Goal: Task Accomplishment & Management: Manage account settings

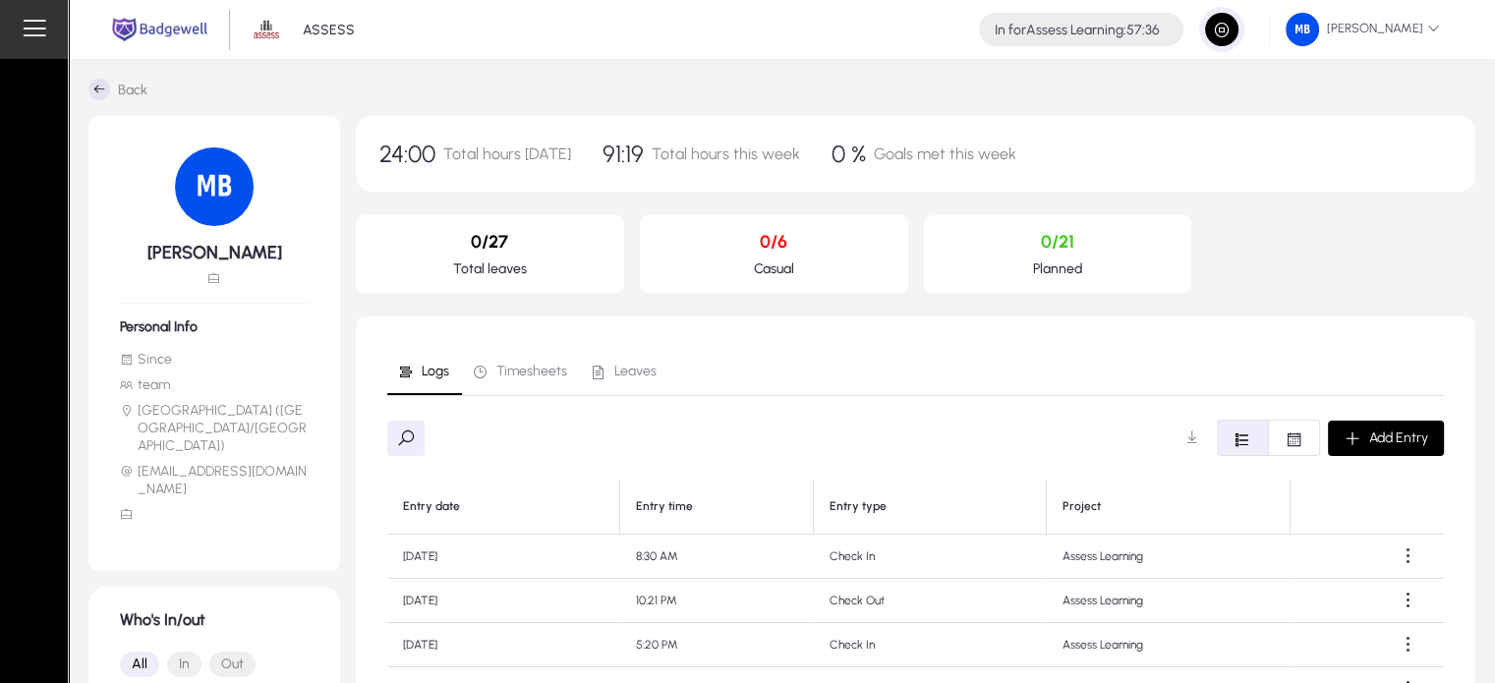
click at [957, 402] on div "Logs Timesheets Leaves Add Entry Entry date Entry time Entry type Project [DATE…" at bounding box center [915, 687] width 1057 height 679
click at [1202, 37] on span "button" at bounding box center [1221, 29] width 39 height 39
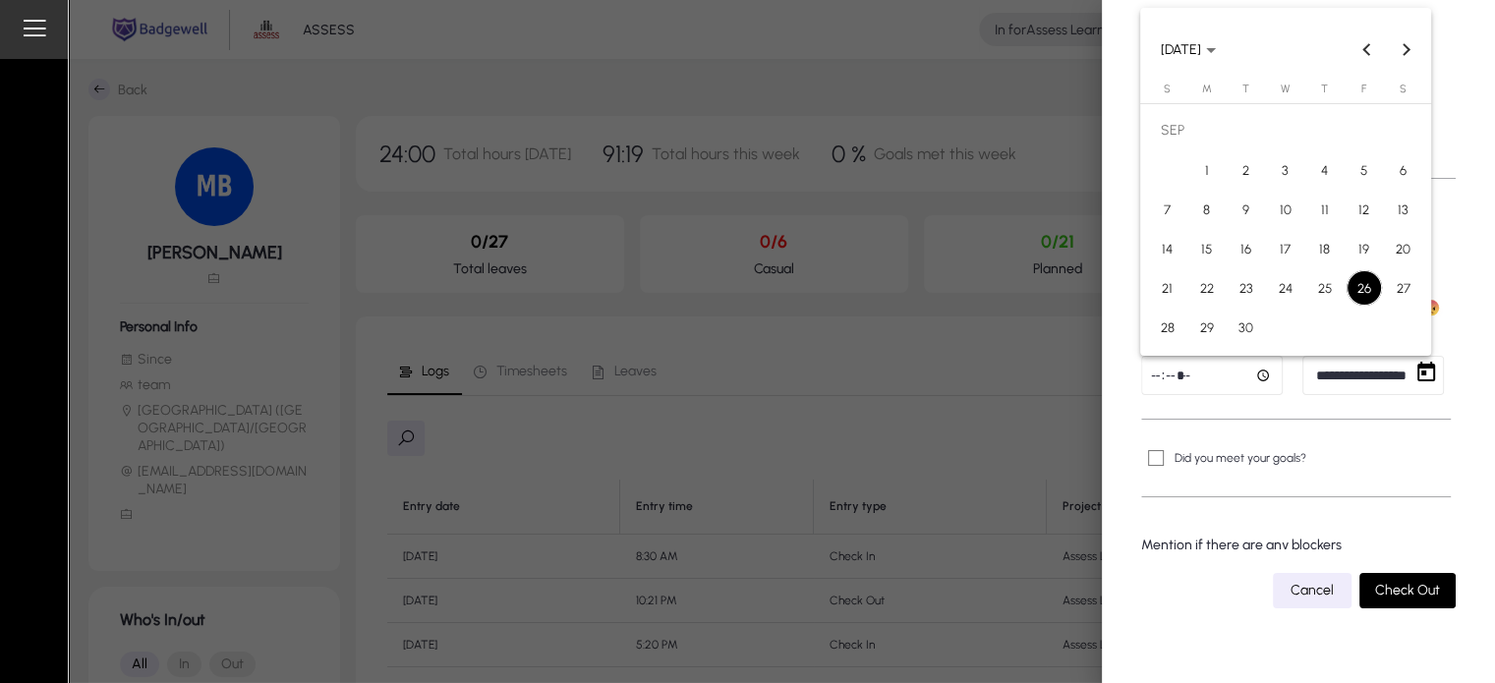
click at [1339, 383] on body "**********" at bounding box center [747, 341] width 1495 height 683
click at [1295, 302] on span "24" at bounding box center [1285, 287] width 35 height 35
type input "**********"
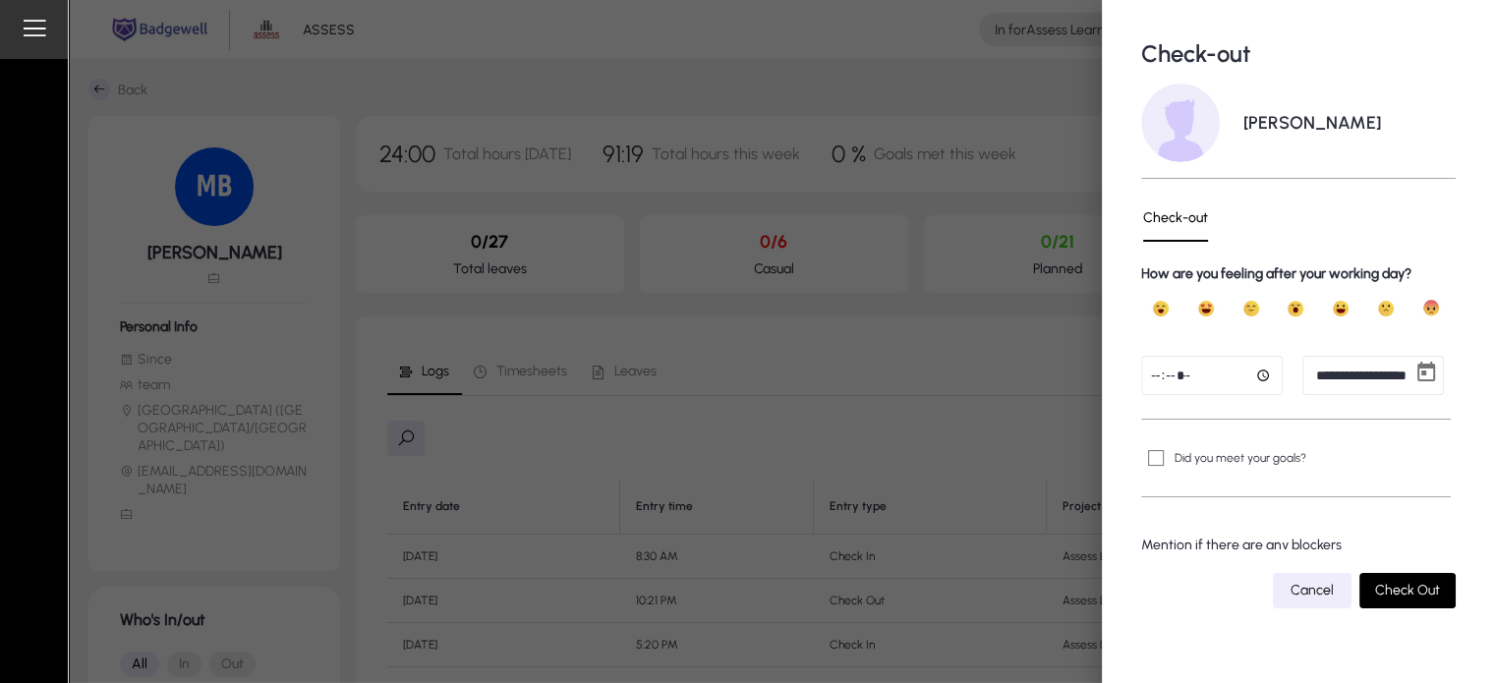
click at [1159, 378] on input "time" at bounding box center [1212, 375] width 142 height 39
type input "*****"
click at [1412, 579] on span "submit" at bounding box center [1407, 590] width 96 height 47
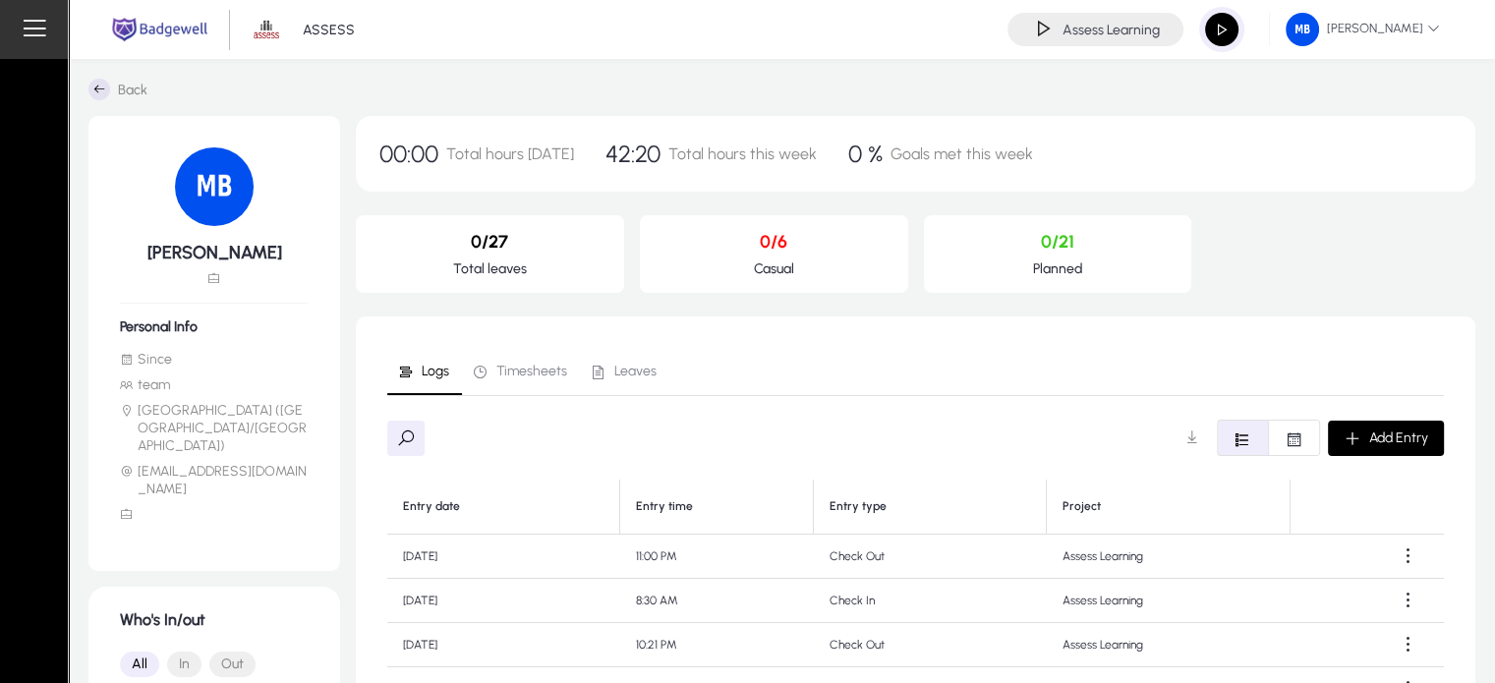
click at [148, 31] on img at bounding box center [159, 30] width 103 height 28
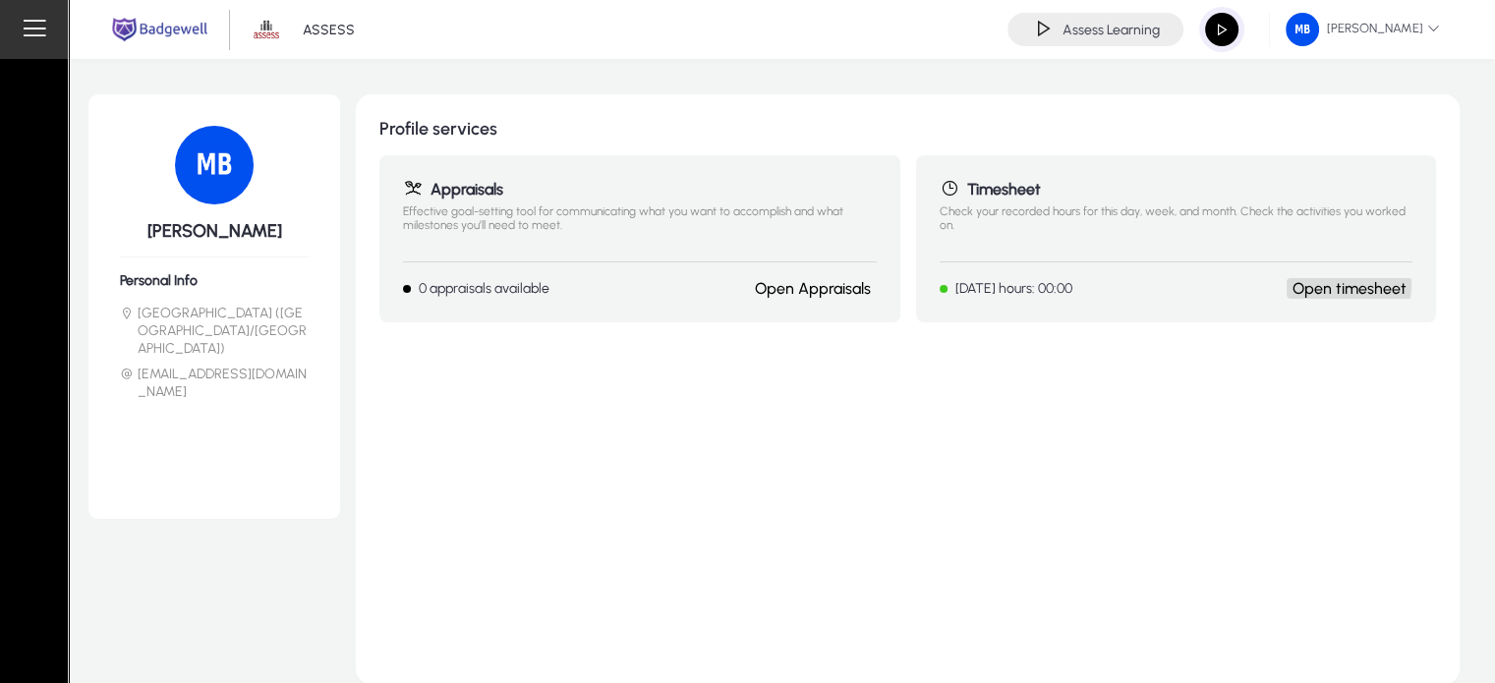
click at [1330, 284] on link "Open timesheet" at bounding box center [1350, 288] width 114 height 19
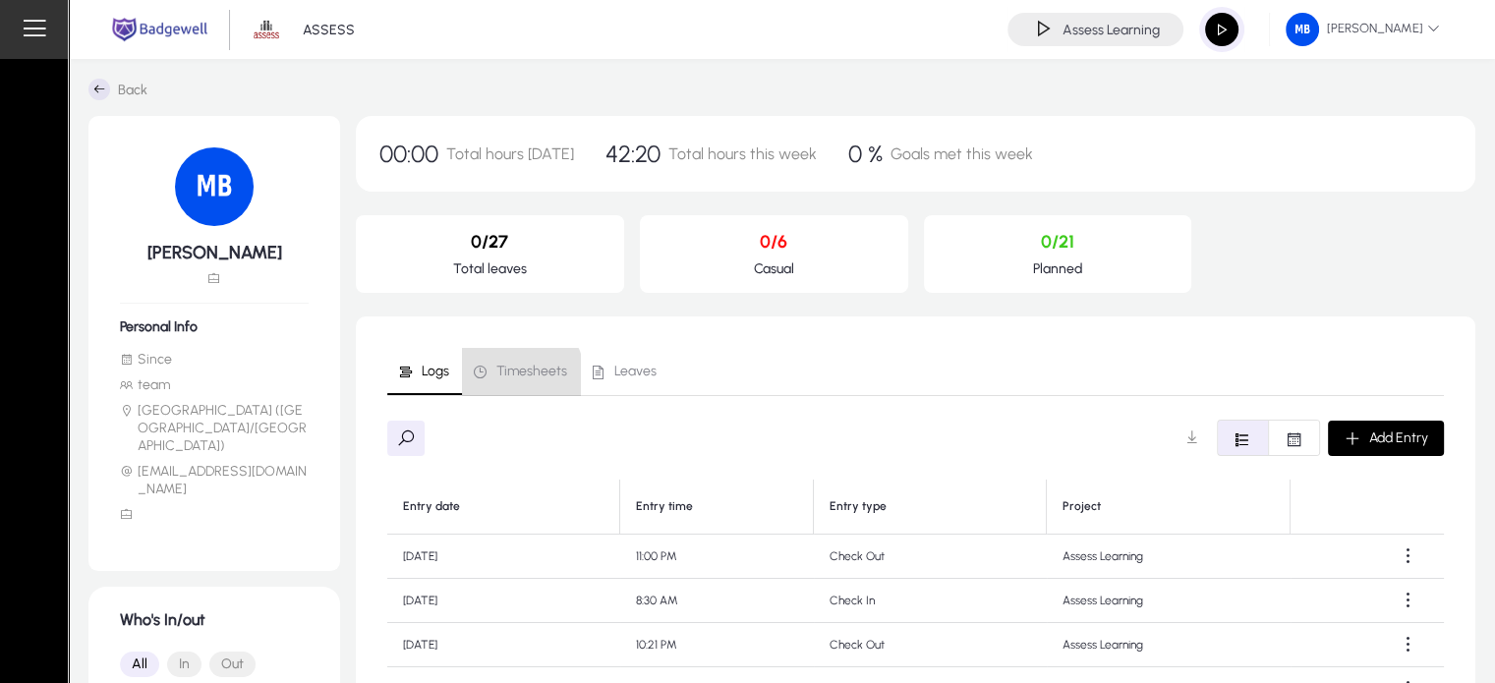
click at [517, 376] on span "Timesheets" at bounding box center [531, 372] width 71 height 14
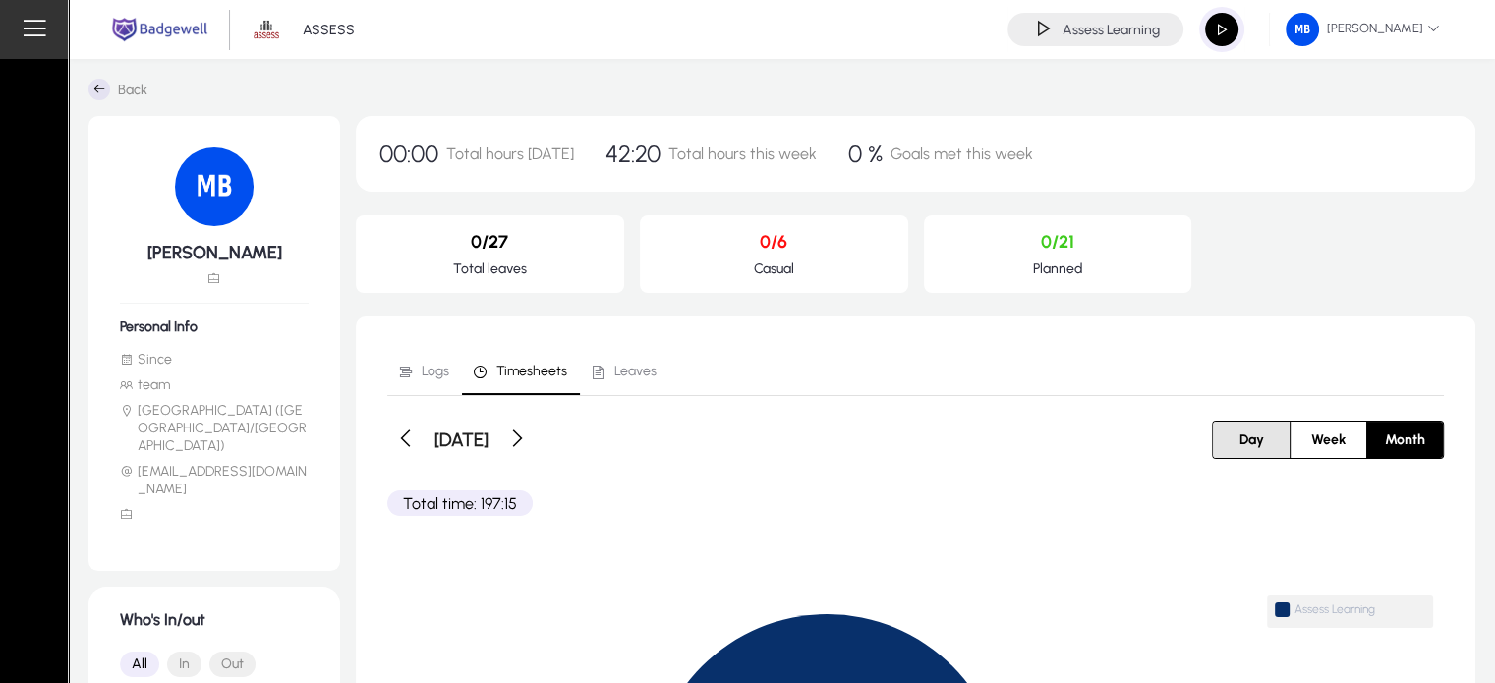
click at [1239, 449] on span "Day" at bounding box center [1252, 440] width 48 height 36
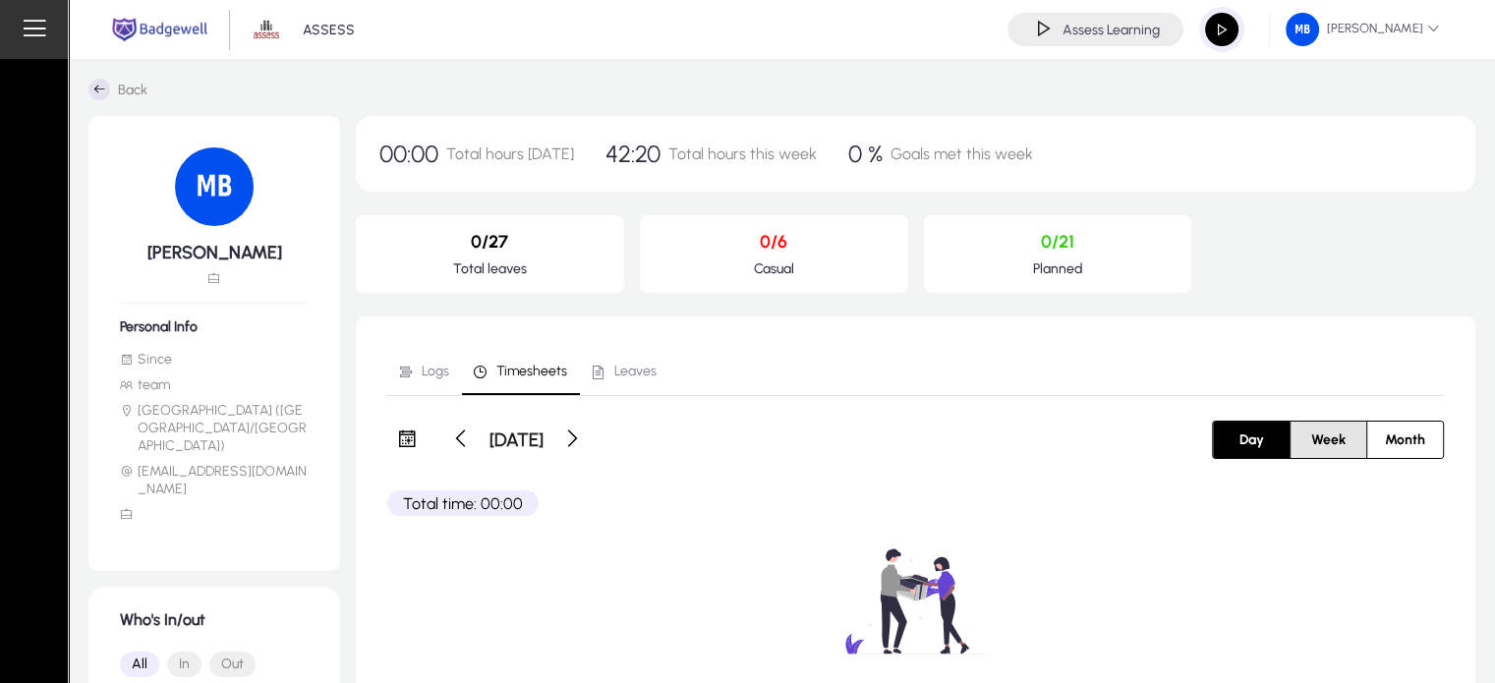
click at [1311, 456] on span "Week" at bounding box center [1328, 440] width 58 height 36
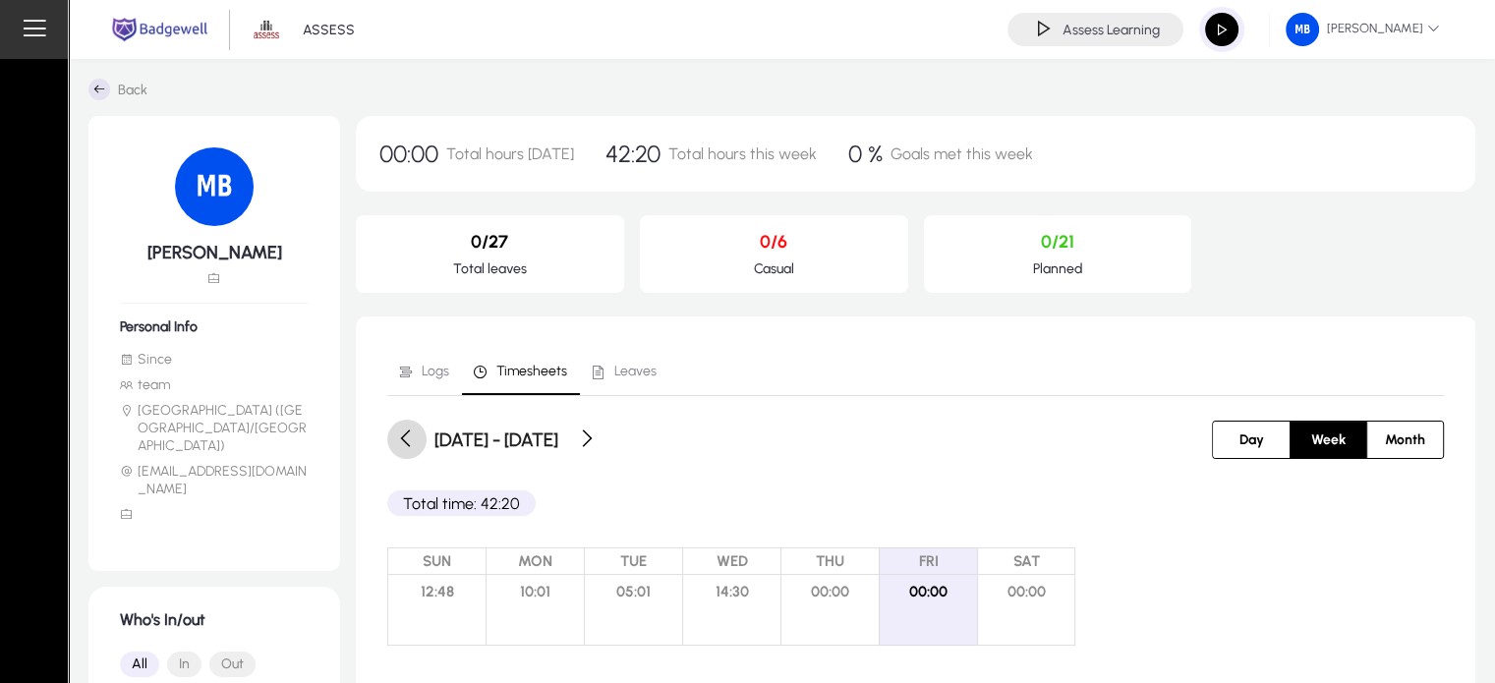
click at [413, 439] on span at bounding box center [406, 439] width 39 height 39
click at [420, 442] on span at bounding box center [406, 439] width 39 height 39
click at [605, 447] on span at bounding box center [585, 439] width 39 height 39
